Goal: Check status: Check status

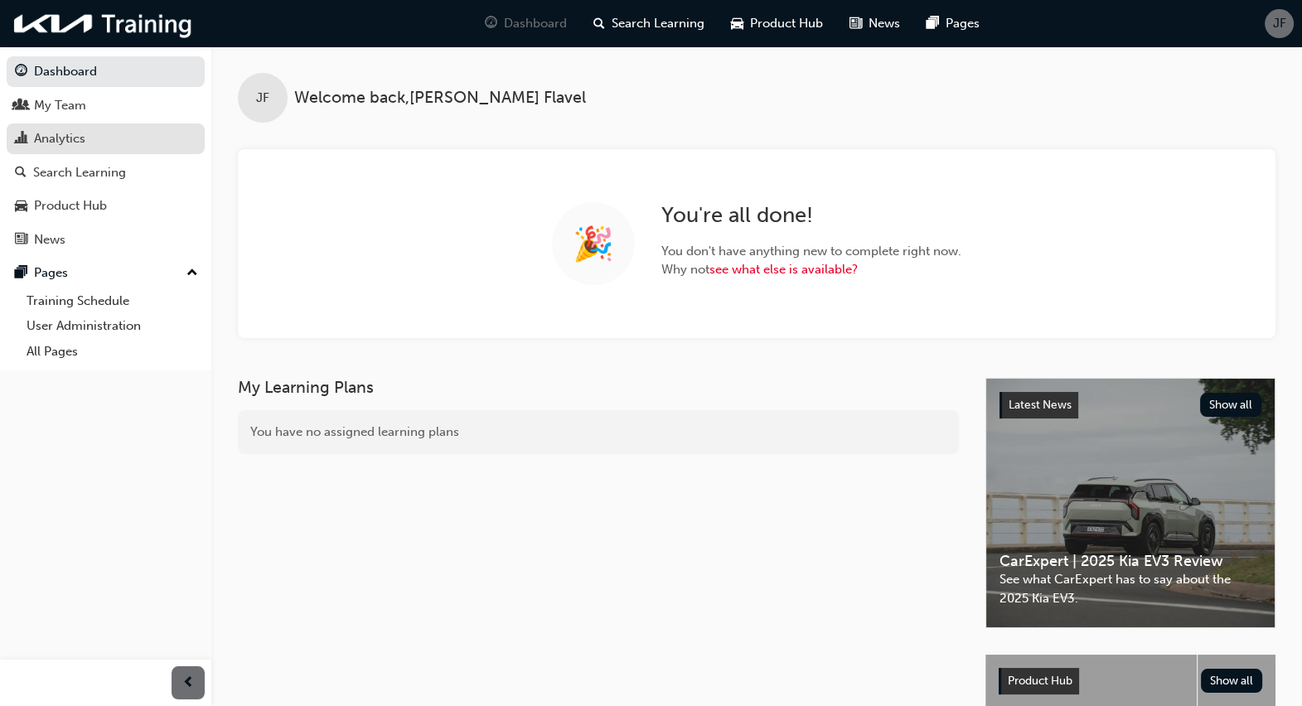
click at [106, 133] on div "Analytics" at bounding box center [105, 138] width 181 height 21
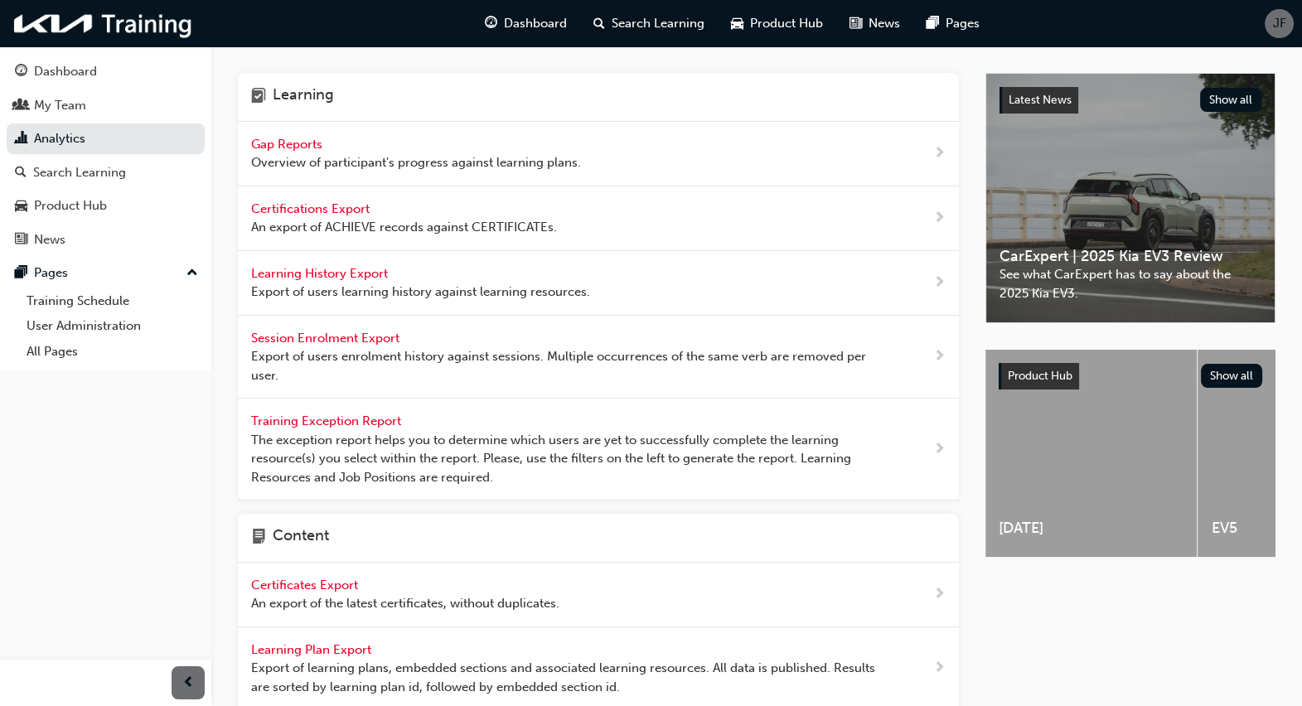
click at [298, 139] on span "Gap Reports" at bounding box center [288, 144] width 75 height 15
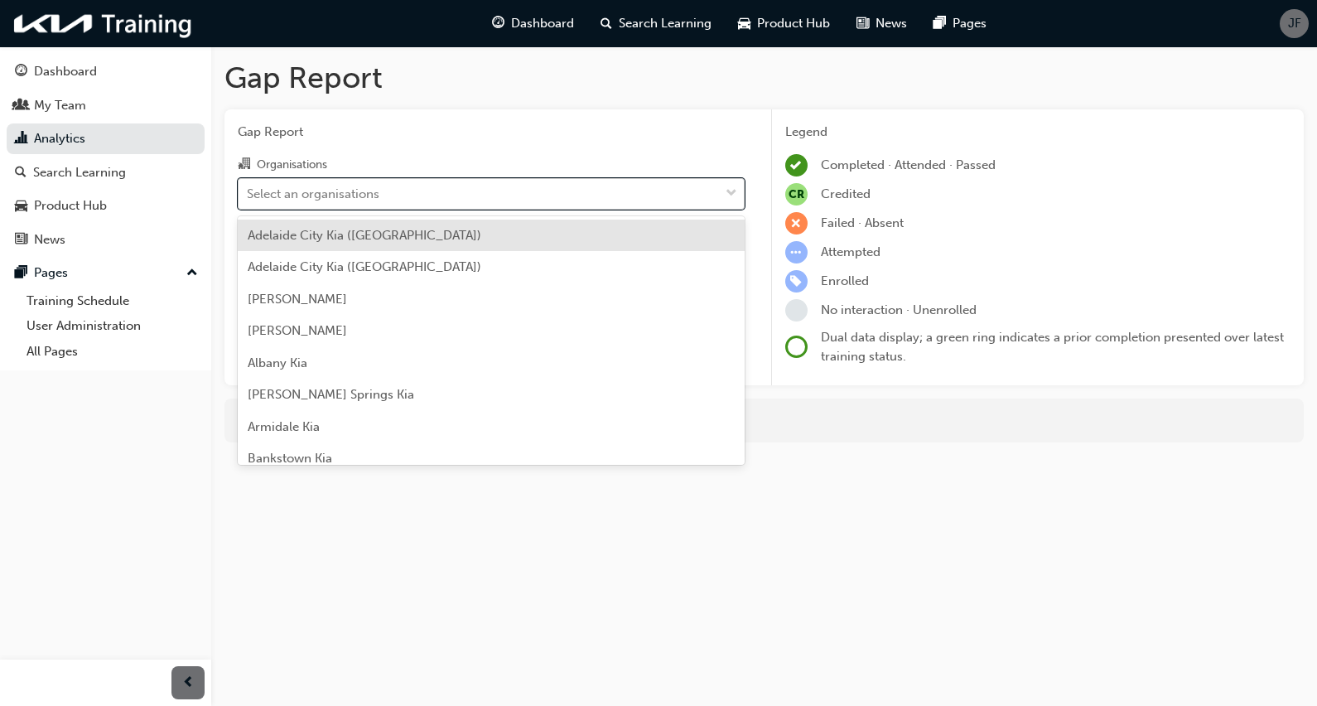
click at [481, 196] on div "Select an organisations" at bounding box center [479, 193] width 481 height 29
click at [249, 196] on input "Organisations option [GEOGRAPHIC_DATA] ([GEOGRAPHIC_DATA]) focused, 1 of 156. 1…" at bounding box center [248, 193] width 2 height 14
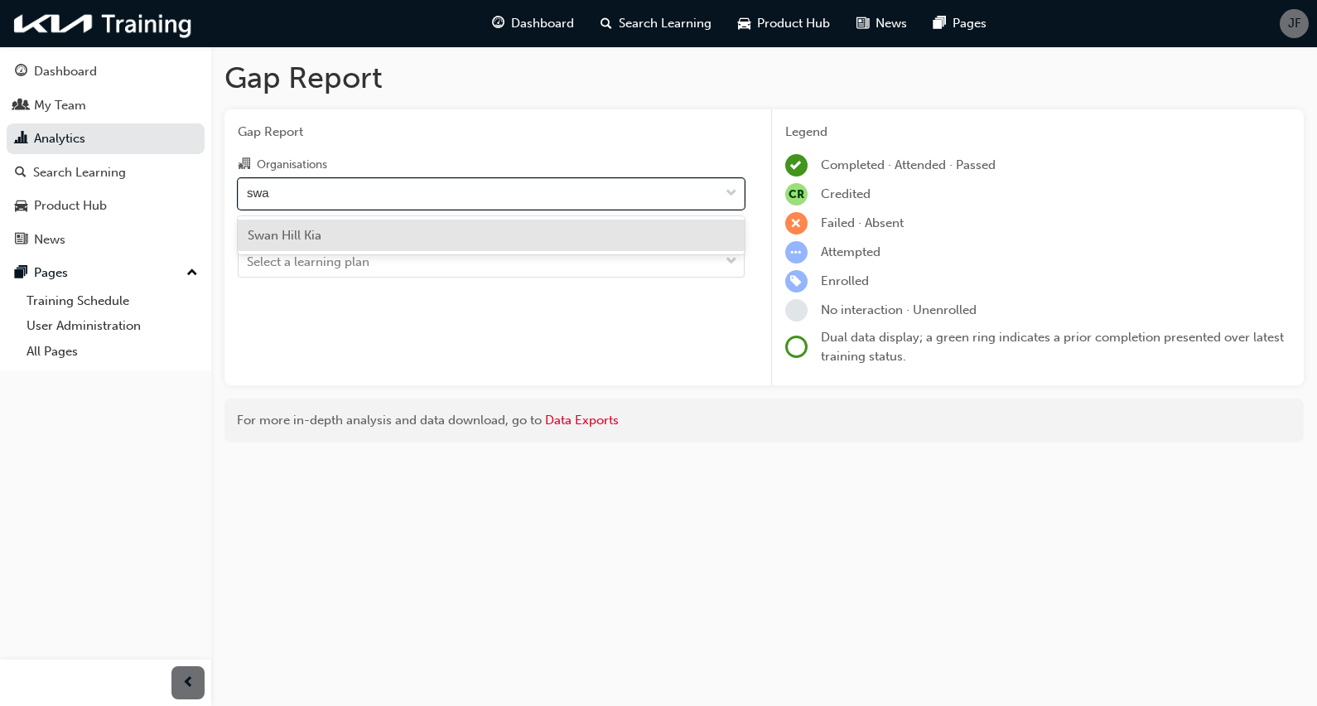
type input "swan"
click at [526, 234] on div "Swan Hill Kia" at bounding box center [491, 236] width 507 height 32
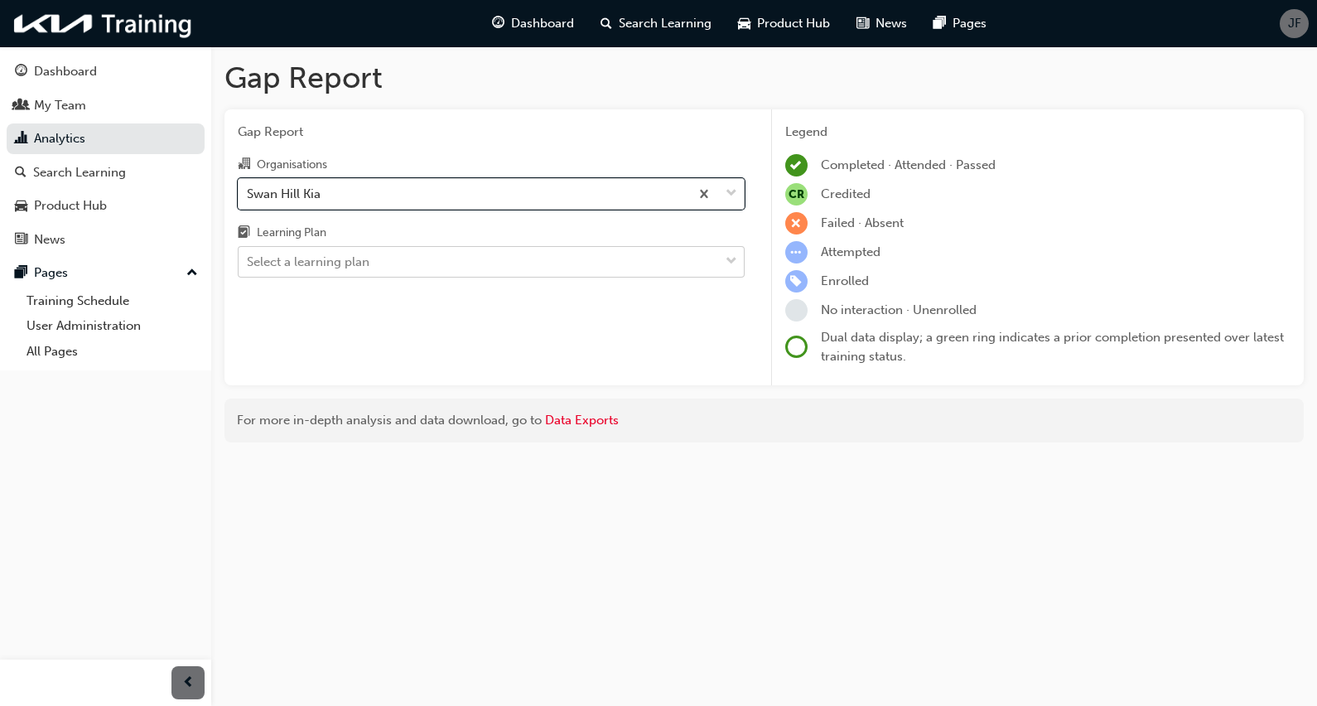
click at [613, 269] on div "Select a learning plan" at bounding box center [479, 262] width 481 height 29
click at [249, 268] on input "Learning Plan Select a learning plan" at bounding box center [248, 261] width 2 height 14
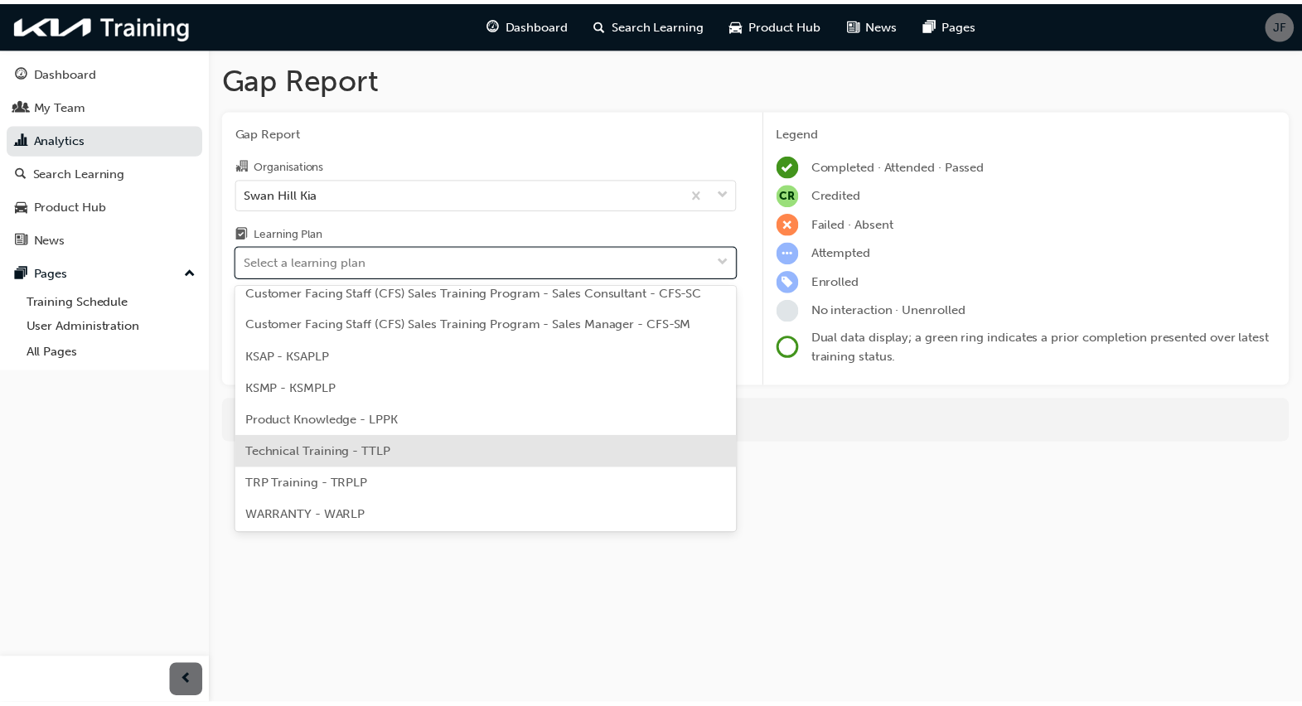
scroll to position [63, 0]
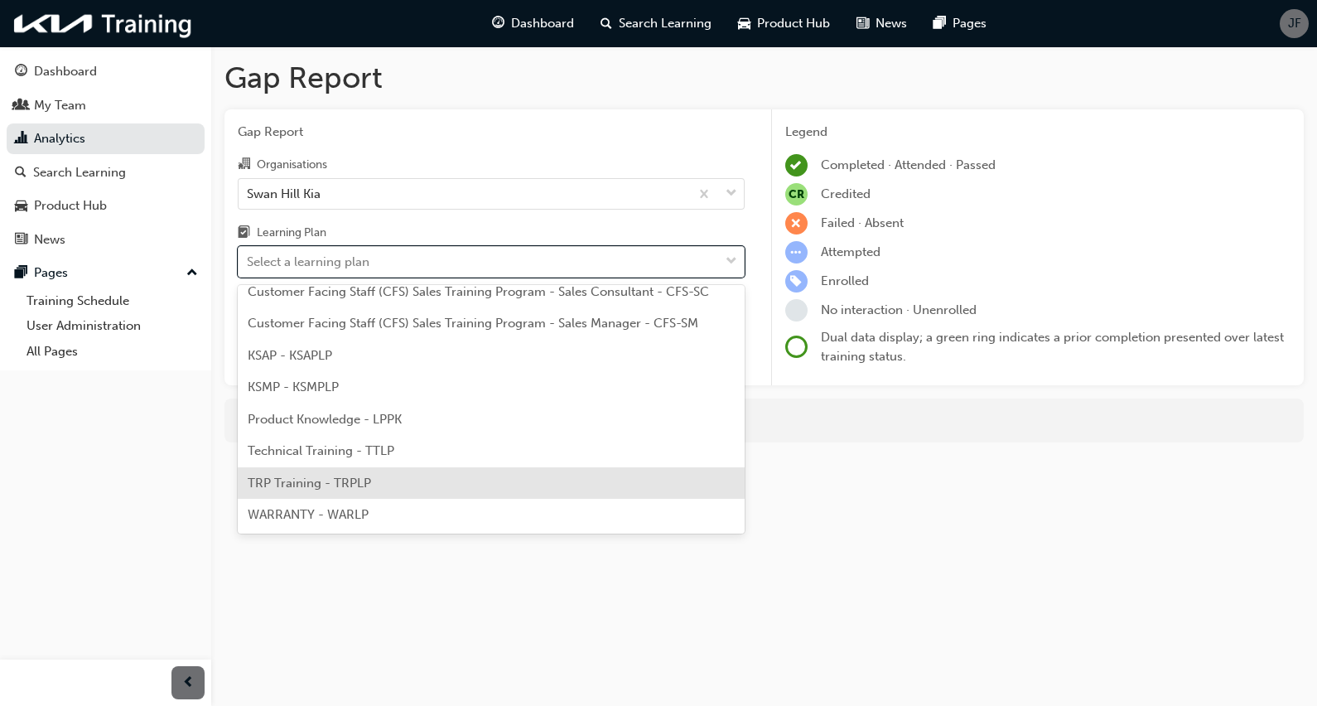
click at [631, 489] on div "TRP Training - TRPLP" at bounding box center [491, 483] width 507 height 32
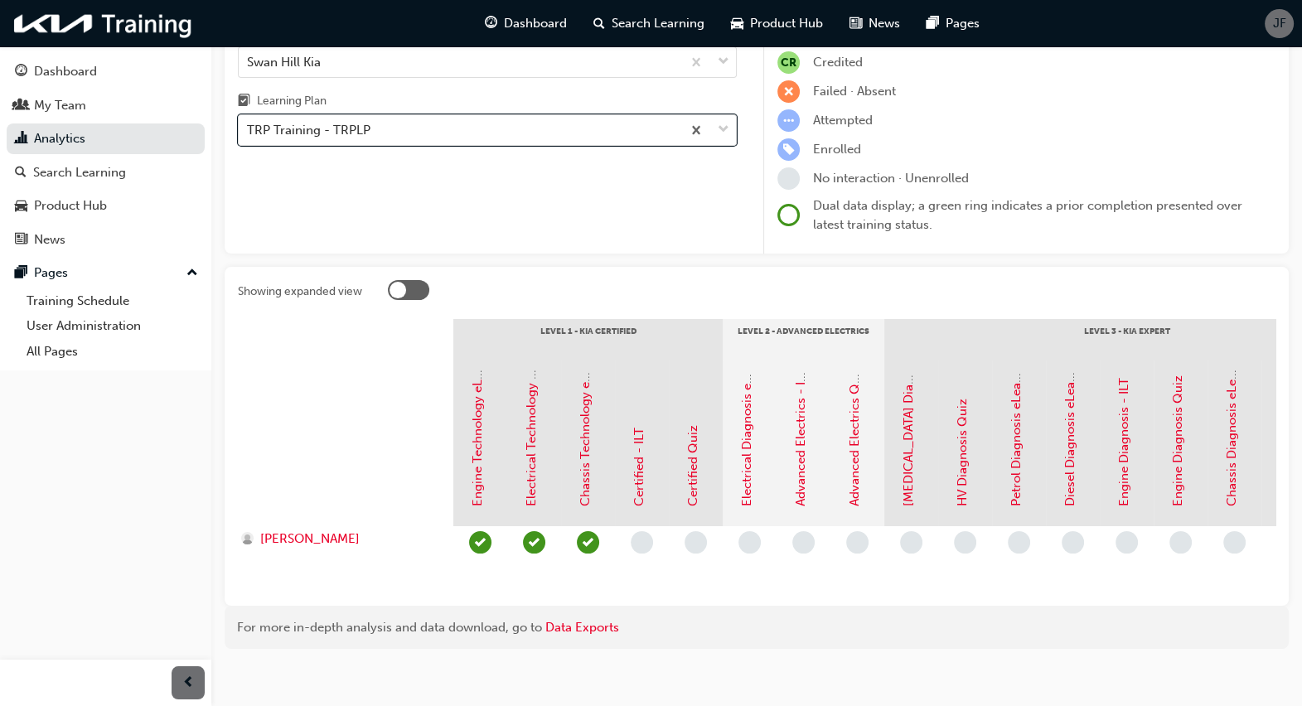
scroll to position [133, 0]
click at [510, 194] on div "Gap Report Organisations Swan Hill Kia Learning Plan option TRP Training - TRPL…" at bounding box center [487, 115] width 525 height 277
click at [755, 269] on div "Showing expanded view Level 1 - Kia Certified Level 2 - Advanced Electrics Leve…" at bounding box center [757, 435] width 1064 height 339
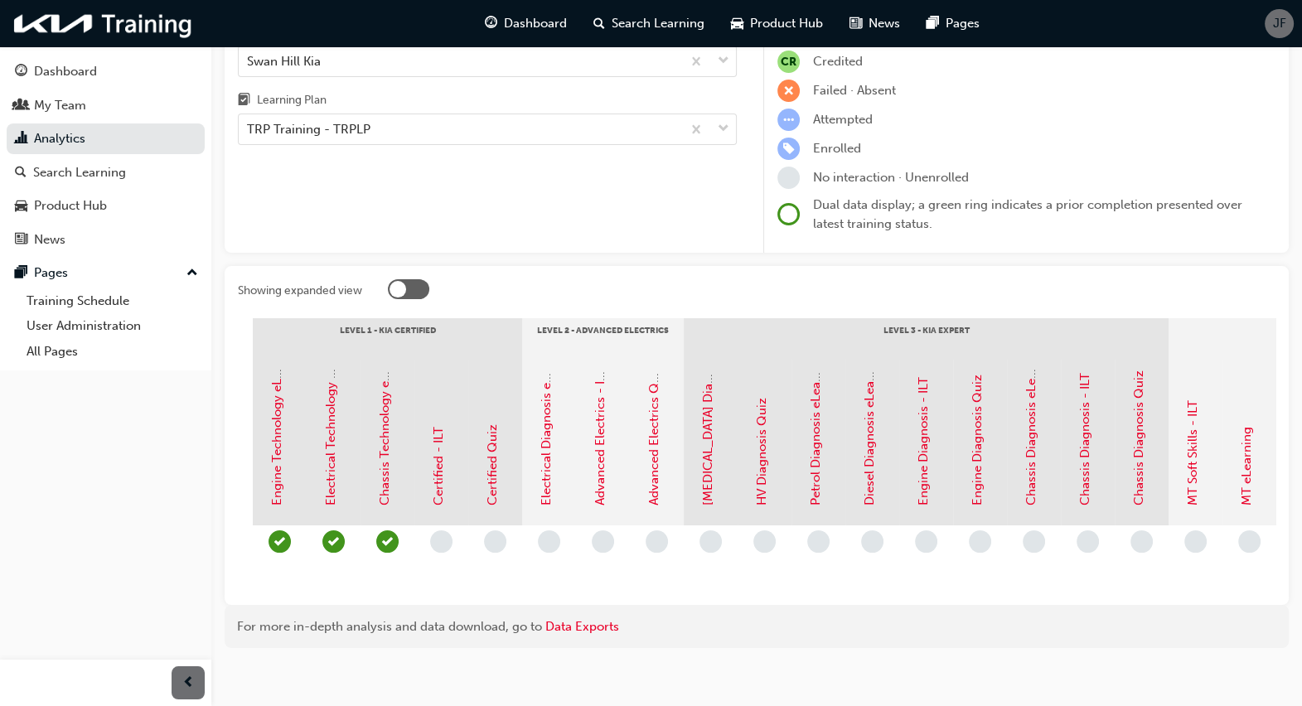
scroll to position [0, 156]
